Goal: Information Seeking & Learning: Learn about a topic

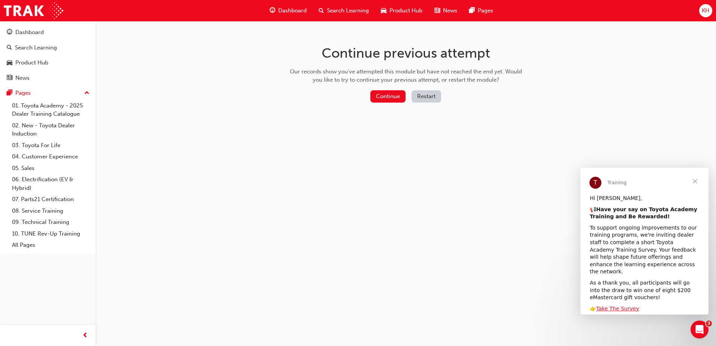
click at [696, 180] on span "Close" at bounding box center [694, 181] width 27 height 27
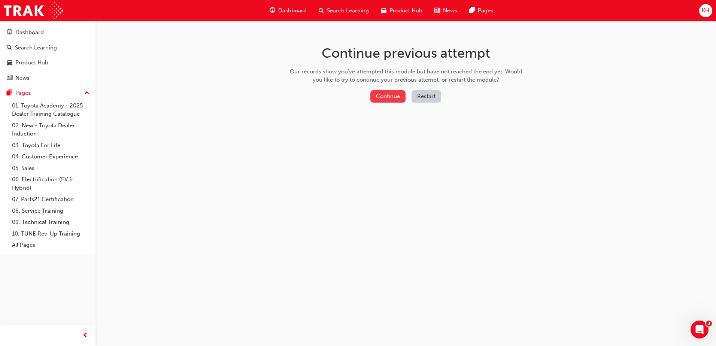
click at [398, 96] on button "Continue" at bounding box center [387, 96] width 35 height 12
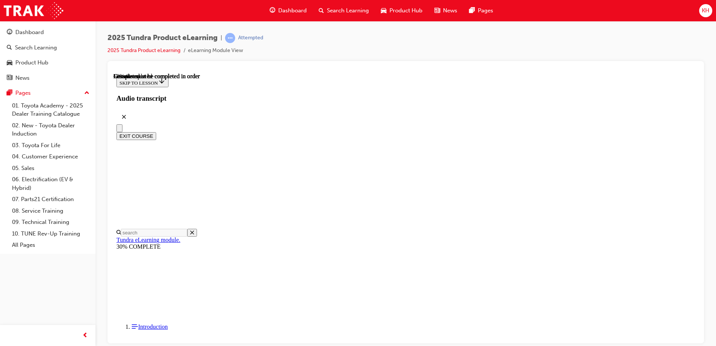
scroll to position [353, 0]
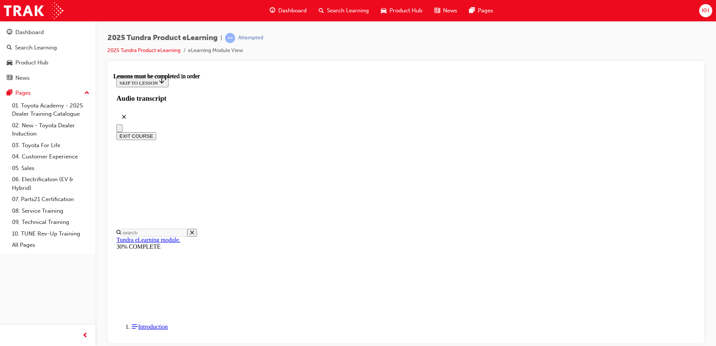
scroll to position [168, 0]
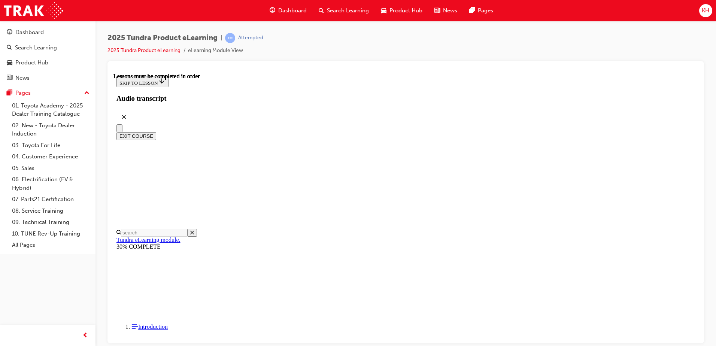
scroll to position [225, 0]
